Goal: Information Seeking & Learning: Learn about a topic

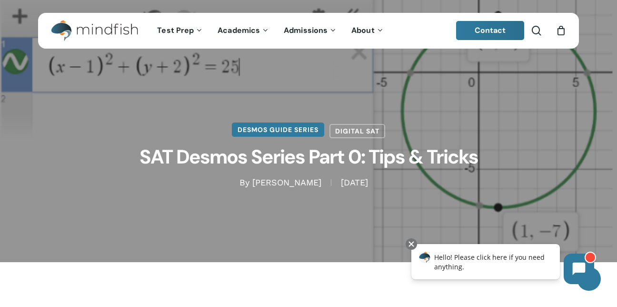
click at [308, 134] on link "Desmos Guide Series" at bounding box center [278, 129] width 92 height 14
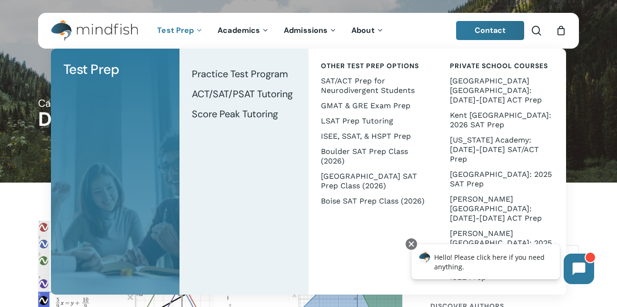
click at [178, 34] on span "Test Prep" at bounding box center [175, 30] width 37 height 10
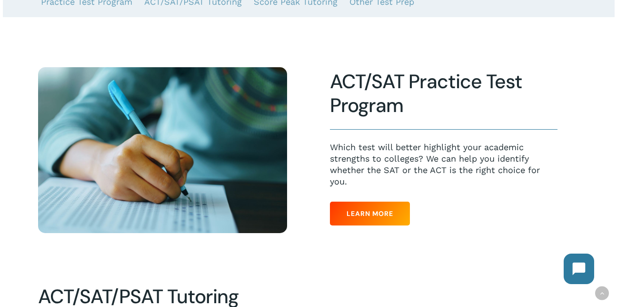
scroll to position [194, 0]
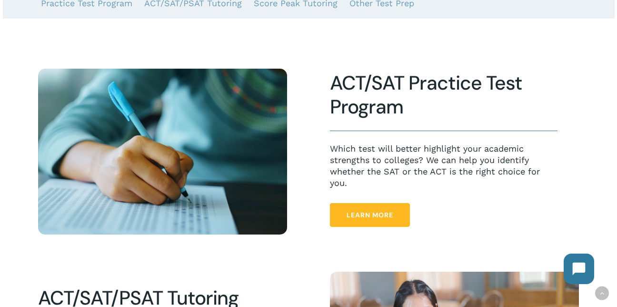
click at [383, 227] on link "Learn More" at bounding box center [370, 215] width 80 height 24
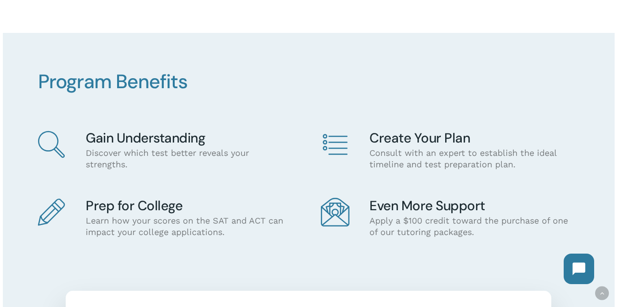
scroll to position [410, 0]
